Goal: Task Accomplishment & Management: Manage account settings

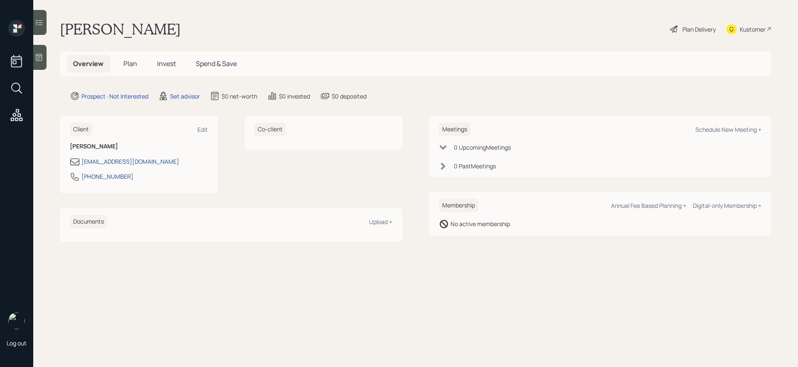
click at [42, 59] on icon at bounding box center [39, 57] width 8 height 8
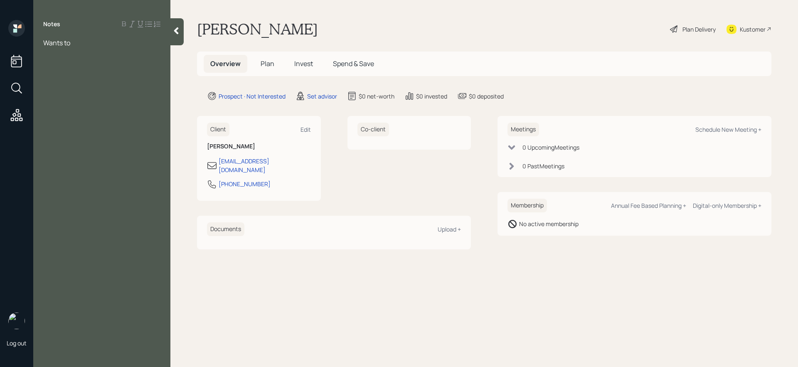
click at [84, 45] on div "Wants to" at bounding box center [101, 42] width 117 height 9
click at [90, 60] on div "SSC - $2,500" at bounding box center [101, 61] width 117 height 9
click at [108, 79] on div "Expenses - $4,500" at bounding box center [101, 79] width 117 height 9
click at [64, 118] on span "401(k) 200k" at bounding box center [61, 115] width 36 height 9
click at [94, 118] on div "401(k) - 200k" at bounding box center [101, 115] width 117 height 9
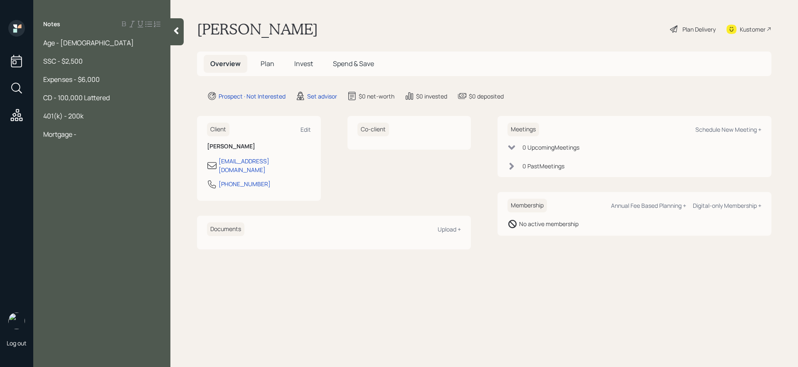
click at [98, 97] on span "CD - 100,000 Lattered" at bounding box center [76, 97] width 66 height 9
click at [82, 138] on div "Mortgage -" at bounding box center [101, 134] width 117 height 9
click at [88, 118] on div "401(k) - 200k" at bounding box center [101, 115] width 117 height 9
click at [140, 115] on span "401(k) - 200k, taking withdrawls" at bounding box center [91, 115] width 97 height 9
click at [123, 120] on span "401(k) - 200k, taking withdrawls" at bounding box center [91, 115] width 97 height 9
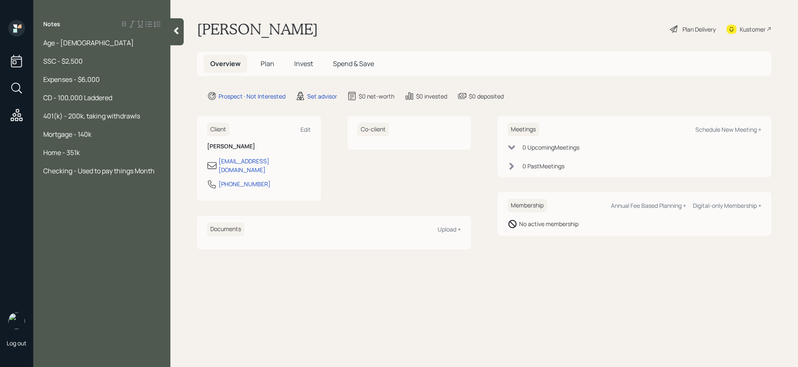
click at [123, 120] on span "401(k) - 200k, taking withdrawls" at bounding box center [91, 115] width 97 height 9
click at [138, 117] on span "401(k) - 200k, taking withdrawls" at bounding box center [91, 115] width 97 height 9
click at [135, 118] on span "401(k) - 200k, taking withdrawls" at bounding box center [91, 115] width 97 height 9
click at [160, 173] on div "Age - 69 SSC - $2,500 Expenses - $6,000 CD - 100,000 Laddered 401(k) - 200k, ta…" at bounding box center [101, 115] width 137 height 155
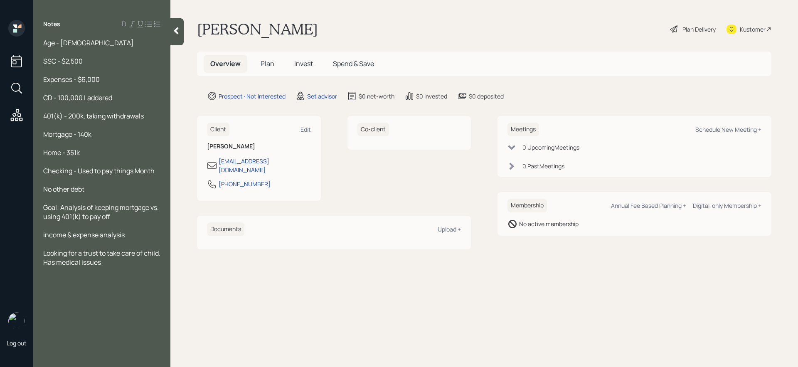
click at [59, 263] on span "Looking for a trust to take care of child. Has medical issues" at bounding box center [102, 257] width 118 height 18
click at [136, 264] on div "Looking for a trust to take care of daughter. Has medical issues" at bounding box center [101, 257] width 117 height 18
click at [44, 261] on span "Looking for a trust to take care of daughter. Has medical issues" at bounding box center [93, 257] width 101 height 18
click at [134, 268] on div at bounding box center [101, 271] width 117 height 9
click at [64, 283] on span "2 sons & daughter" at bounding box center [70, 280] width 54 height 9
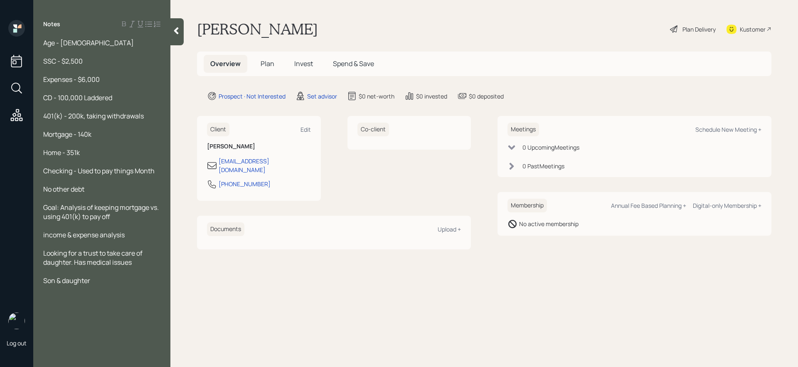
click at [94, 282] on div "Son & daughter" at bounding box center [101, 280] width 117 height 9
click at [101, 234] on span "income & expense analysis" at bounding box center [83, 234] width 81 height 9
click at [73, 234] on span "income & expense analysis" at bounding box center [83, 234] width 81 height 9
click at [104, 288] on div at bounding box center [101, 289] width 117 height 9
click at [81, 293] on div at bounding box center [101, 289] width 117 height 9
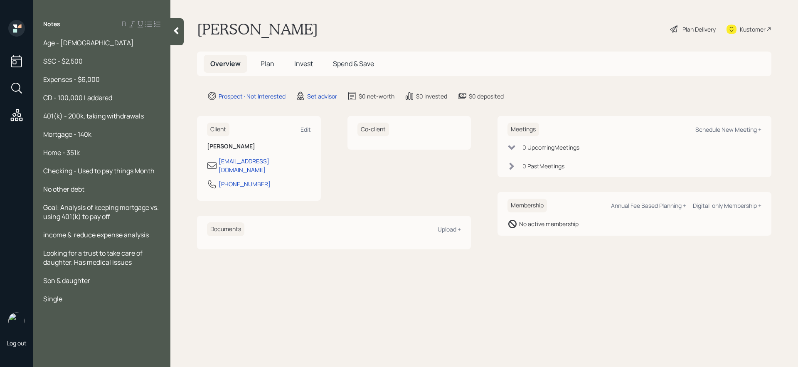
click at [81, 300] on div "Single" at bounding box center [101, 298] width 117 height 9
click at [152, 241] on div at bounding box center [101, 243] width 117 height 9
click at [152, 238] on div "income & reduce expense analysis" at bounding box center [101, 234] width 117 height 9
click at [68, 307] on div "Single" at bounding box center [101, 307] width 117 height 9
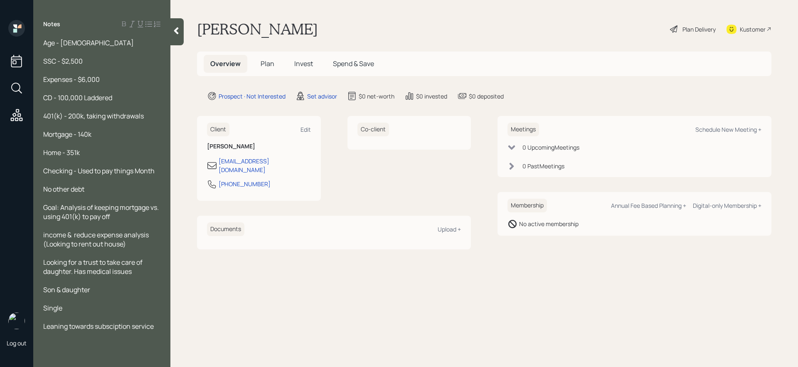
click at [111, 331] on div at bounding box center [101, 335] width 117 height 9
click at [115, 325] on span "Leaning towards subsciption service" at bounding box center [98, 326] width 111 height 9
click at [115, 323] on span "Leaning towards subsciption service" at bounding box center [98, 326] width 111 height 9
click at [160, 325] on div "Leaning towards subscription service" at bounding box center [101, 326] width 117 height 9
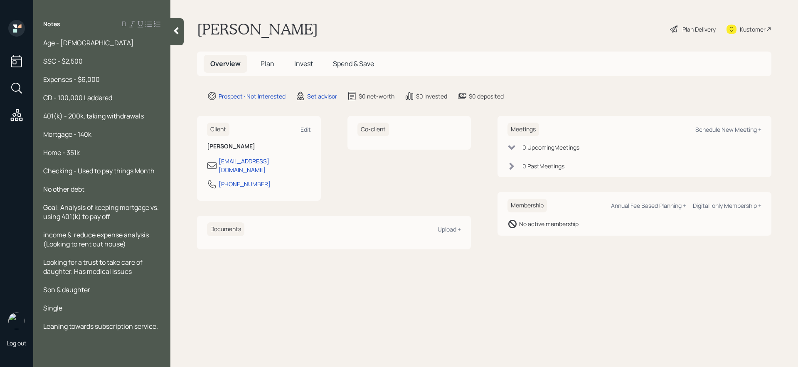
click at [133, 249] on div at bounding box center [101, 252] width 117 height 9
click at [134, 246] on div "income & reduce expense analysis (Looking to rent out house)" at bounding box center [101, 239] width 117 height 18
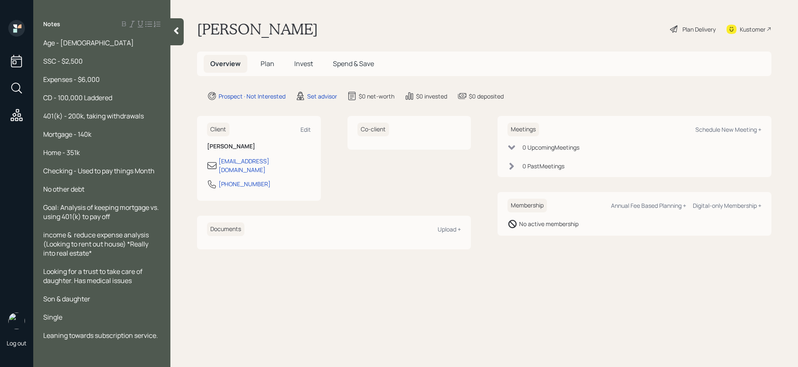
scroll to position [65, 0]
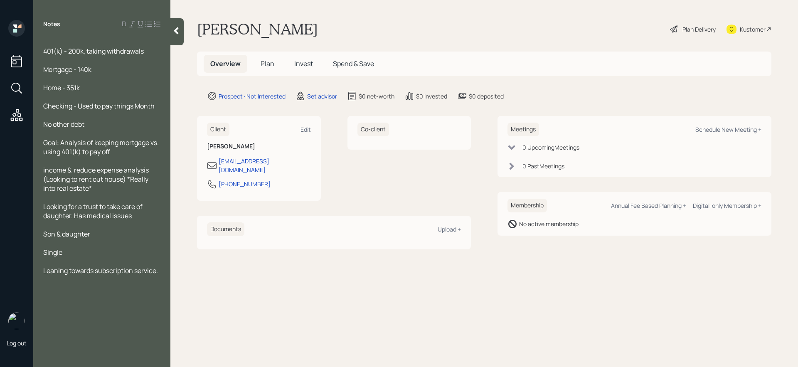
click at [162, 273] on div "Age - 69 SSC - $2,500 Expenses - $6,000 CD - 100,000 Laddered 401(k) - 200k, ta…" at bounding box center [101, 197] width 137 height 319
click at [161, 273] on div "Age - 69 SSC - $2,500 Expenses - $6,000 CD - 100,000 Laddered 401(k) - 200k, ta…" at bounding box center [101, 197] width 137 height 319
click at [159, 272] on div "Leaning towards subscription service." at bounding box center [101, 270] width 117 height 9
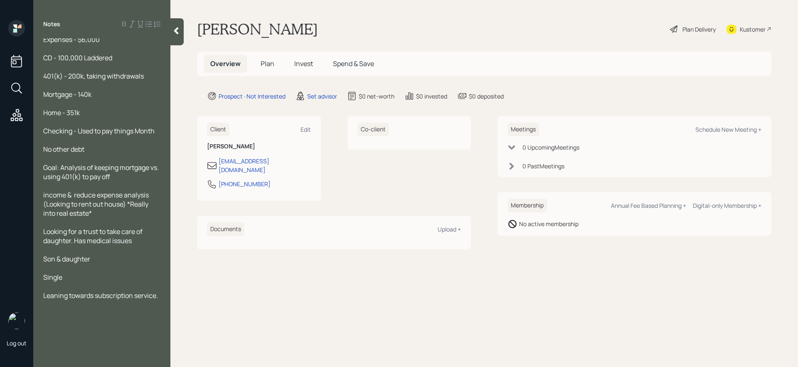
scroll to position [0, 0]
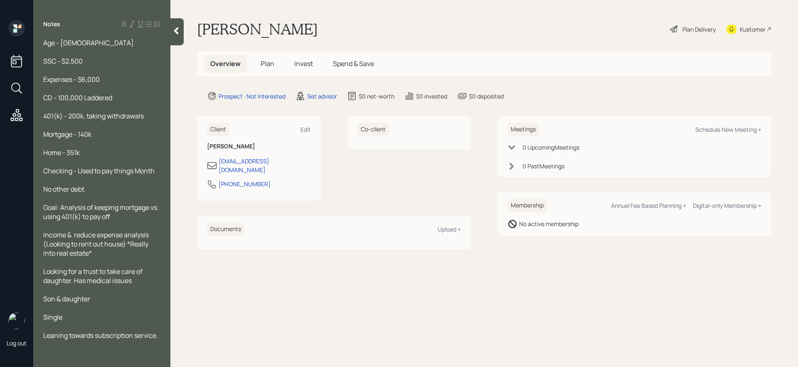
click at [101, 247] on span "income & reduce expense analysis (Looking to rent out house) *Really into real …" at bounding box center [96, 243] width 107 height 27
click at [101, 251] on div "income & reduce expense analysis (Looking to rent out house) *Really into real …" at bounding box center [101, 243] width 117 height 27
click at [110, 77] on div "Expenses - $6,000" at bounding box center [101, 79] width 117 height 9
drag, startPoint x: 148, startPoint y: 120, endPoint x: 114, endPoint y: 118, distance: 34.1
click at [114, 118] on div "Age - 69 SSC - $2,500 Expenses - $6,000 CD - 100,000 Laddered 401(k) - 200k, ta…" at bounding box center [101, 239] width 117 height 402
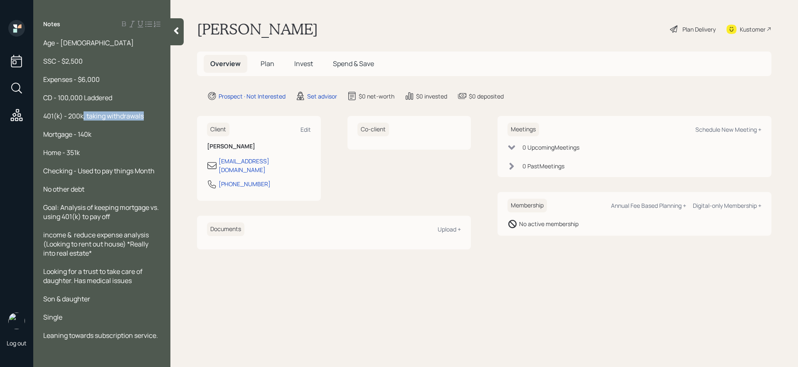
drag, startPoint x: 84, startPoint y: 116, endPoint x: 147, endPoint y: 113, distance: 63.2
click at [147, 113] on div "401(k) - 200k, taking withdrawals" at bounding box center [101, 115] width 117 height 9
click at [108, 78] on div "Expenses - $6,000" at bounding box center [101, 79] width 117 height 9
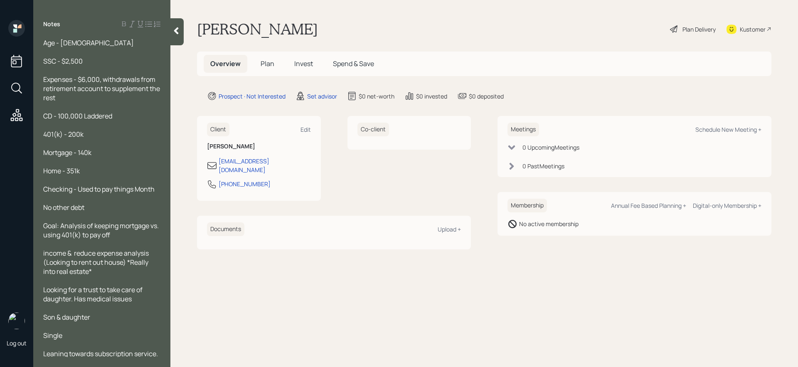
click at [120, 111] on div "CD - 100,000 Laddered" at bounding box center [101, 115] width 117 height 9
click at [106, 135] on div "401(k) - 200k" at bounding box center [101, 134] width 117 height 9
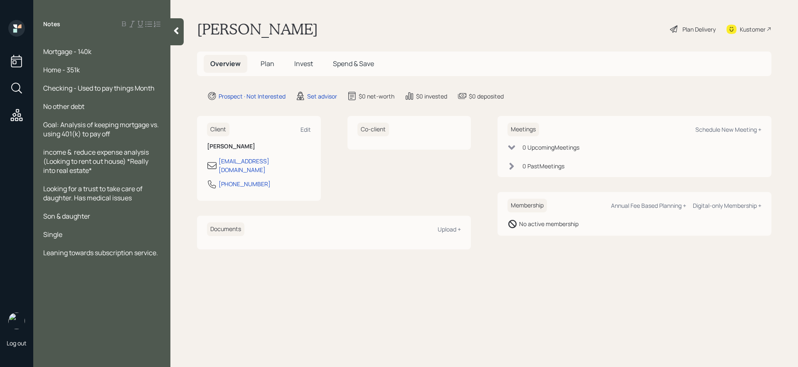
scroll to position [101, 0]
click at [44, 219] on span "Son & daughter" at bounding box center [66, 215] width 47 height 9
drag, startPoint x: 94, startPoint y: 253, endPoint x: 44, endPoint y: 252, distance: 49.4
click at [44, 252] on span "Leaning towards subscription service." at bounding box center [100, 252] width 115 height 9
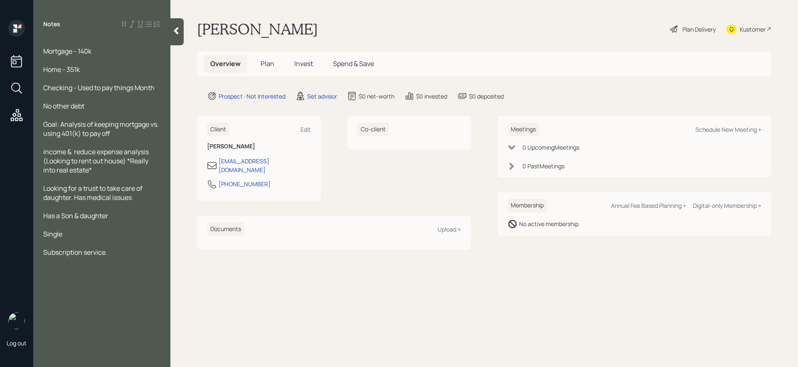
click at [114, 250] on div "Subscription service." at bounding box center [101, 252] width 117 height 9
click at [43, 262] on span "Subscription service was mentioned. Fee sensitive**" at bounding box center [99, 257] width 113 height 18
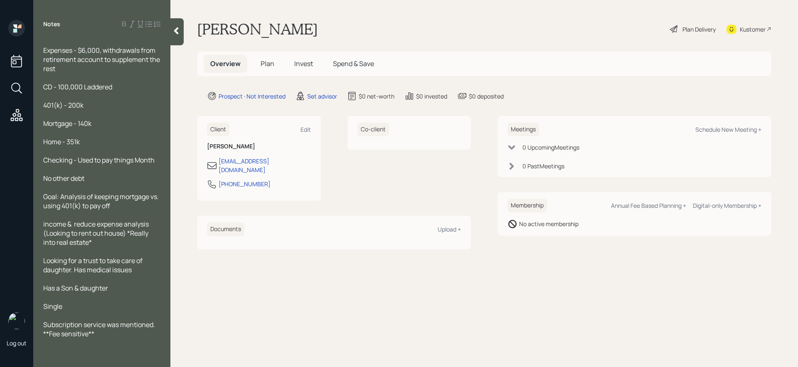
scroll to position [0, 0]
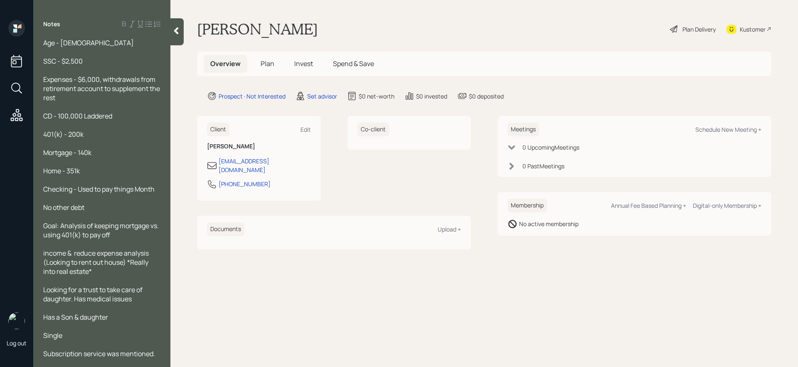
click at [179, 29] on icon at bounding box center [176, 31] width 8 height 8
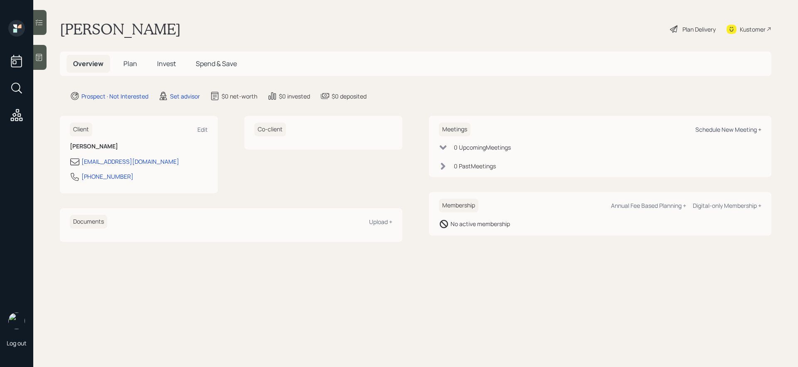
click at [713, 131] on div "Schedule New Meeting +" at bounding box center [728, 129] width 66 height 8
select select "round-robin"
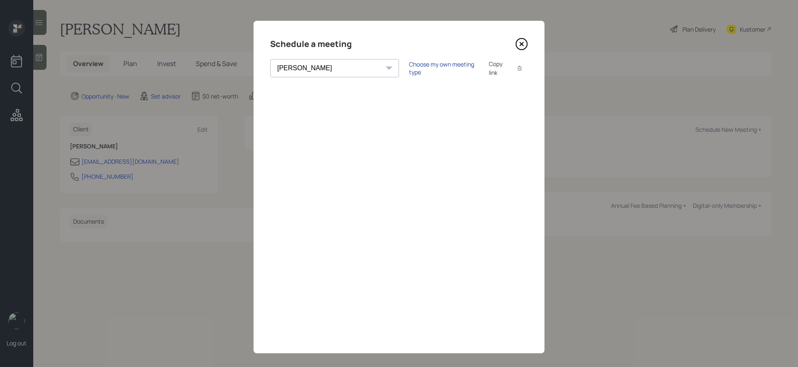
click at [409, 67] on div "Choose my own meeting type" at bounding box center [444, 68] width 70 height 16
click at [517, 44] on icon at bounding box center [521, 44] width 12 height 12
